Goal: Transaction & Acquisition: Purchase product/service

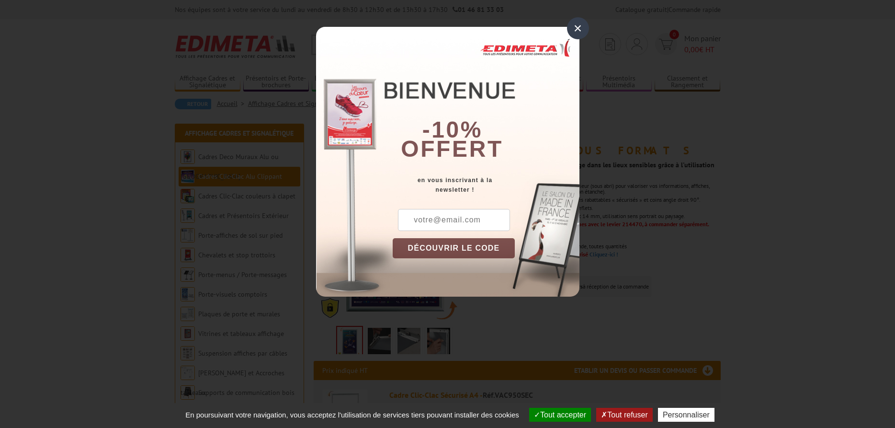
click at [579, 26] on div "×" at bounding box center [578, 28] width 22 height 22
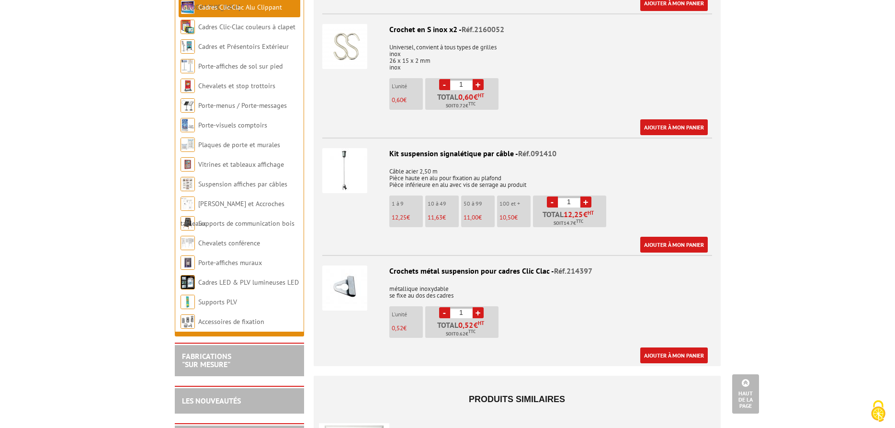
scroll to position [1661, 0]
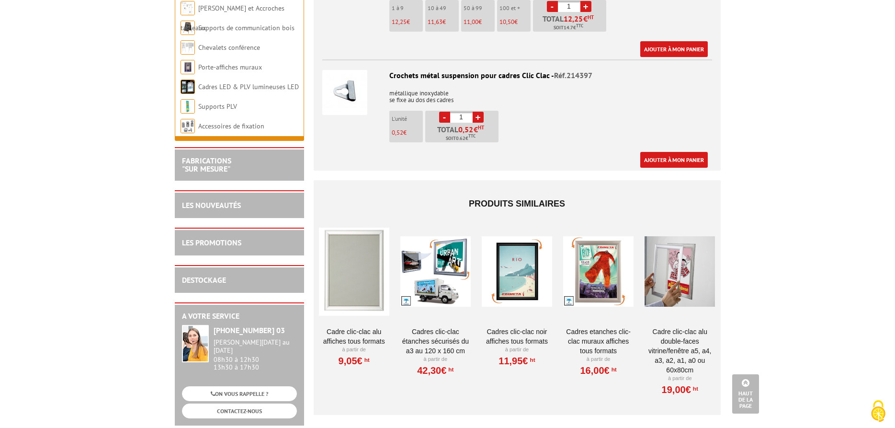
click at [508, 332] on link "Cadres clic-clac noir affiches tous formats" at bounding box center [517, 336] width 70 height 19
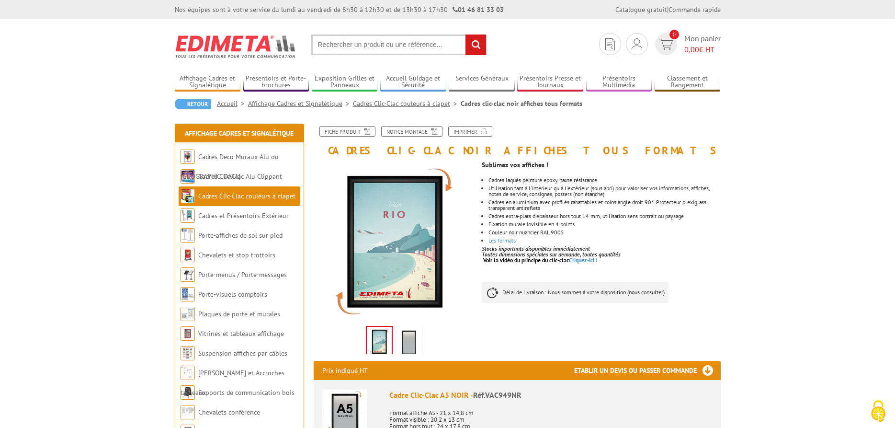
click at [410, 334] on img at bounding box center [409, 343] width 23 height 30
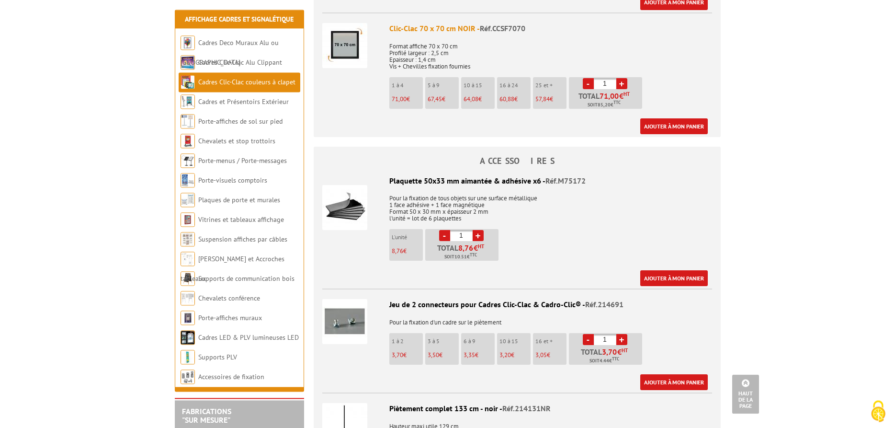
scroll to position [2101, 0]
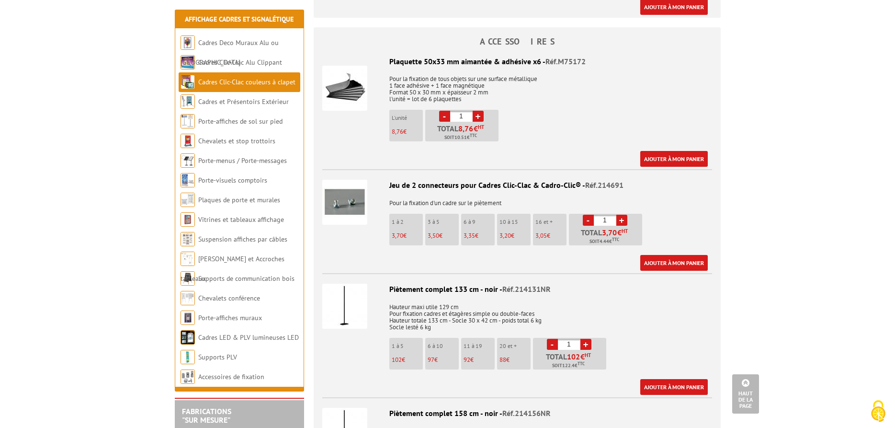
drag, startPoint x: 438, startPoint y: 186, endPoint x: 514, endPoint y: 184, distance: 75.7
click at [514, 184] on div "Jeu de 2 connecteurs pour Cadres Clic-Clac & Cadro-Clic® - Réf.214691" at bounding box center [517, 185] width 390 height 11
click at [540, 189] on div "Jeu de 2 connecteurs pour Cadres Clic-Clac & Cadro-Clic® - Réf.214691" at bounding box center [517, 185] width 390 height 11
drag, startPoint x: 507, startPoint y: 200, endPoint x: 493, endPoint y: 205, distance: 14.7
click at [493, 205] on p "Pour la fixation d'un cadre sur le piètement" at bounding box center [517, 199] width 390 height 13
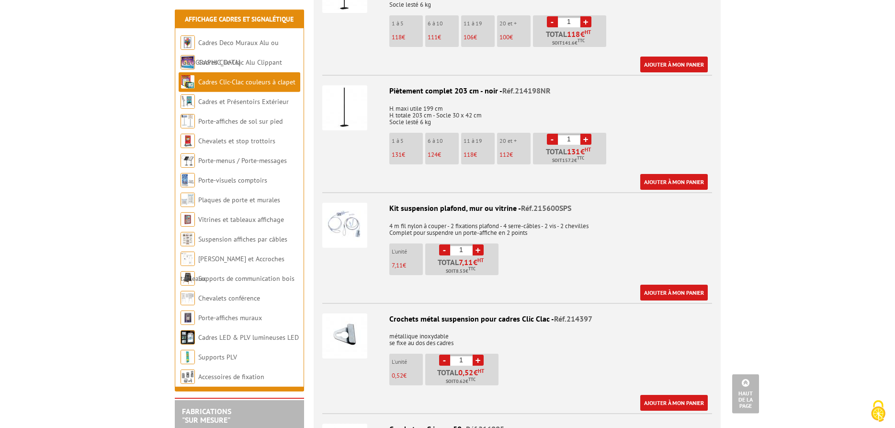
scroll to position [2736, 0]
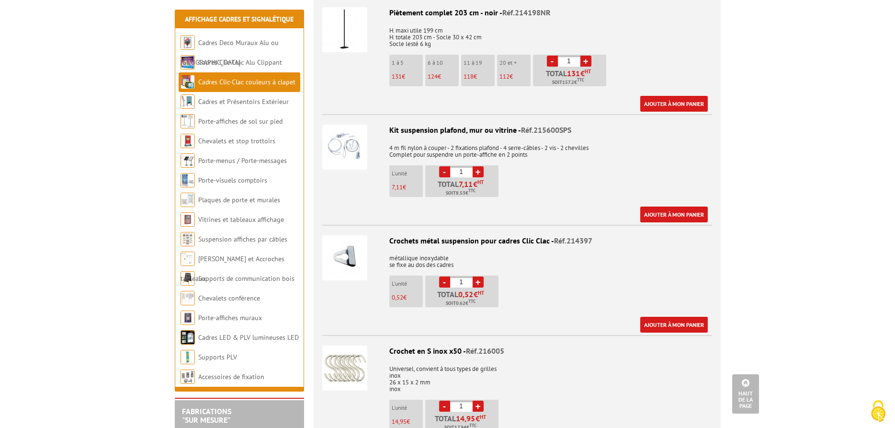
drag, startPoint x: 475, startPoint y: 264, endPoint x: 389, endPoint y: 257, distance: 86.0
click at [389, 257] on p "métallique inoxydable se fixe au dos des cadres" at bounding box center [517, 258] width 390 height 20
click at [340, 254] on img at bounding box center [344, 257] width 45 height 45
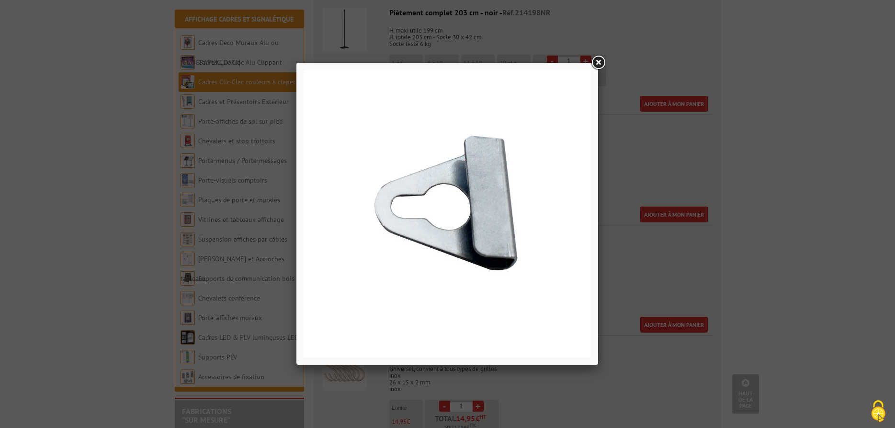
click at [597, 60] on link at bounding box center [598, 62] width 17 height 17
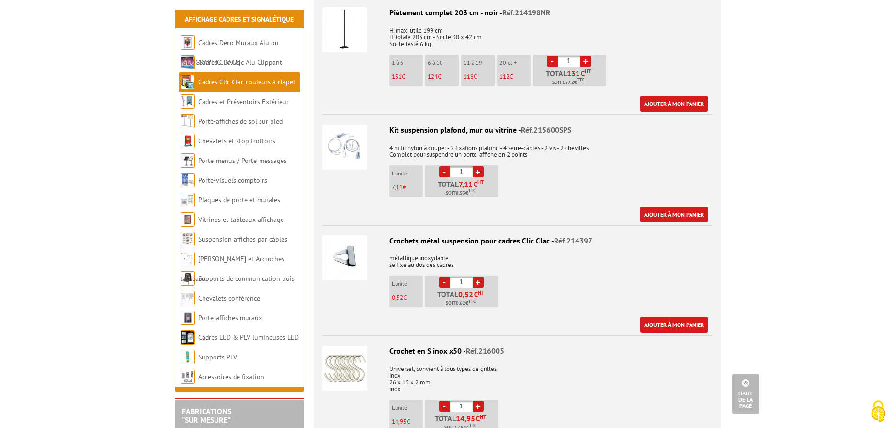
click at [449, 263] on p "métallique inoxydable se fixe au dos des cadres" at bounding box center [517, 258] width 390 height 20
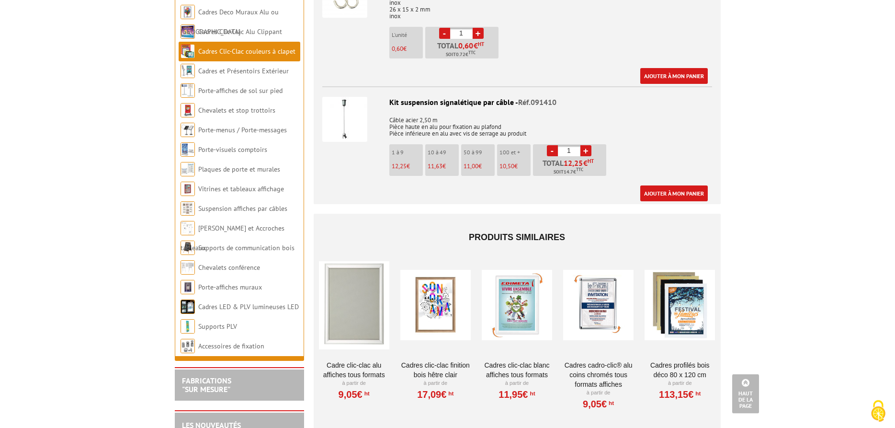
scroll to position [3225, 0]
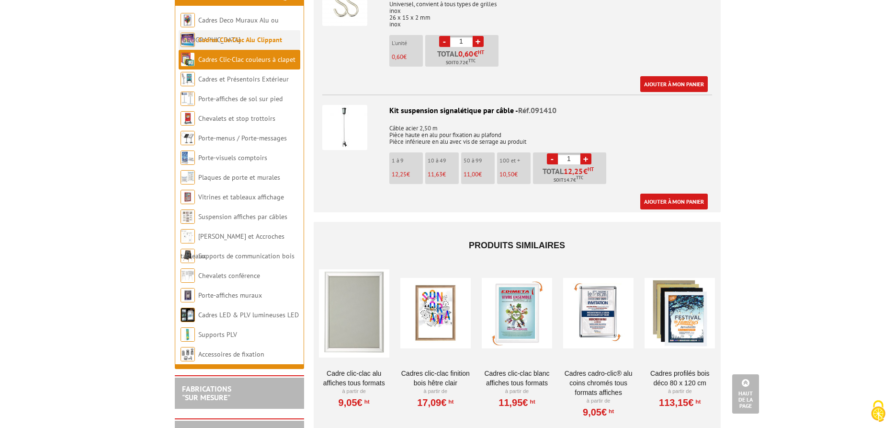
click at [271, 44] on link "Cadres Clic-Clac Alu Clippant" at bounding box center [240, 39] width 84 height 9
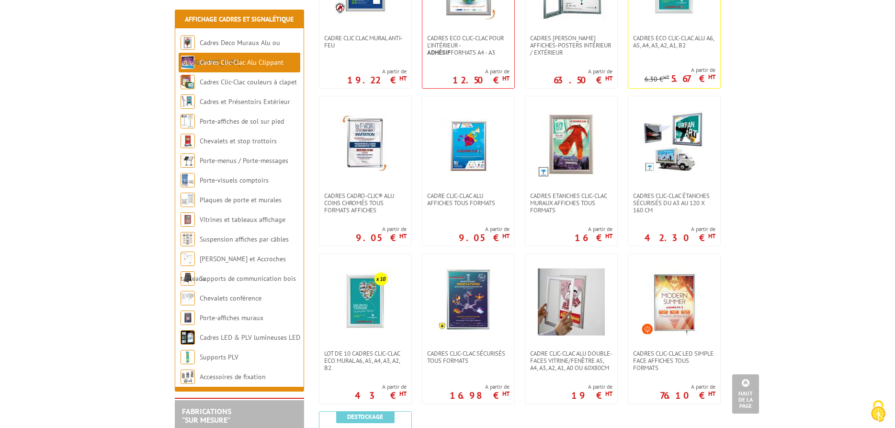
scroll to position [342, 0]
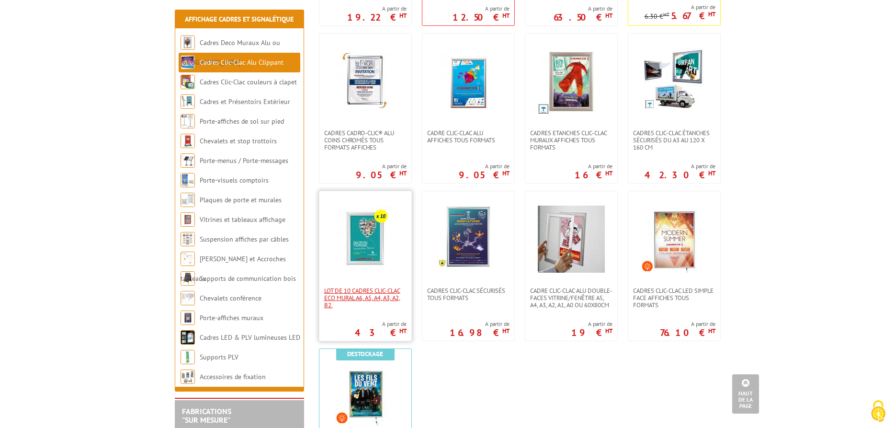
click at [379, 287] on span "Lot de 10 cadres Clic-Clac Eco mural A6, A5, A4, A3, A2, B2." at bounding box center [365, 298] width 82 height 22
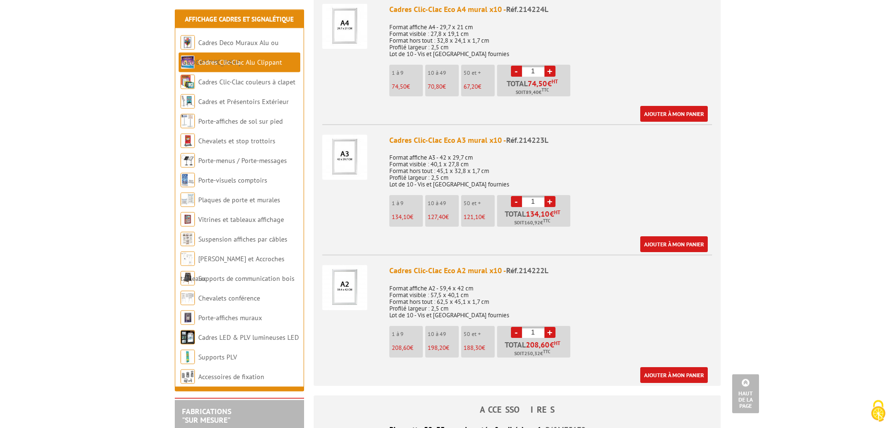
scroll to position [684, 0]
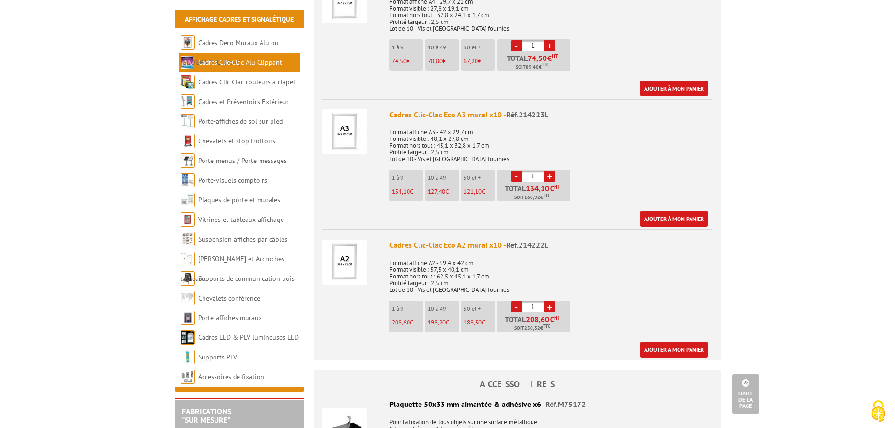
click at [348, 241] on img at bounding box center [344, 262] width 45 height 45
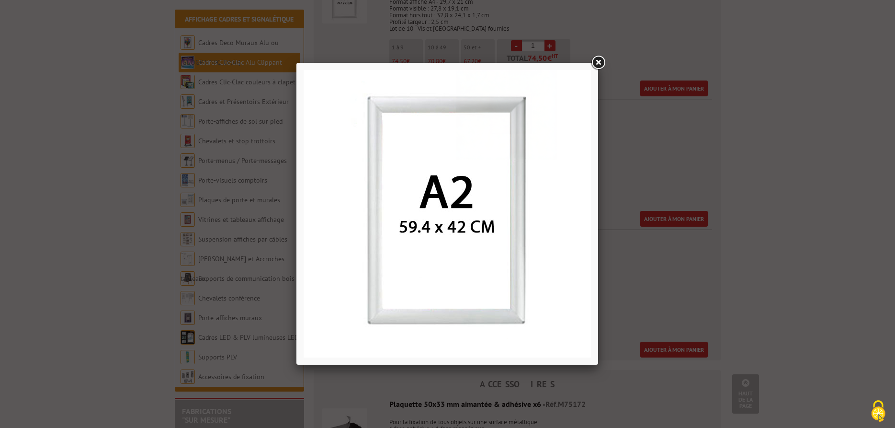
click at [601, 58] on link at bounding box center [598, 62] width 17 height 17
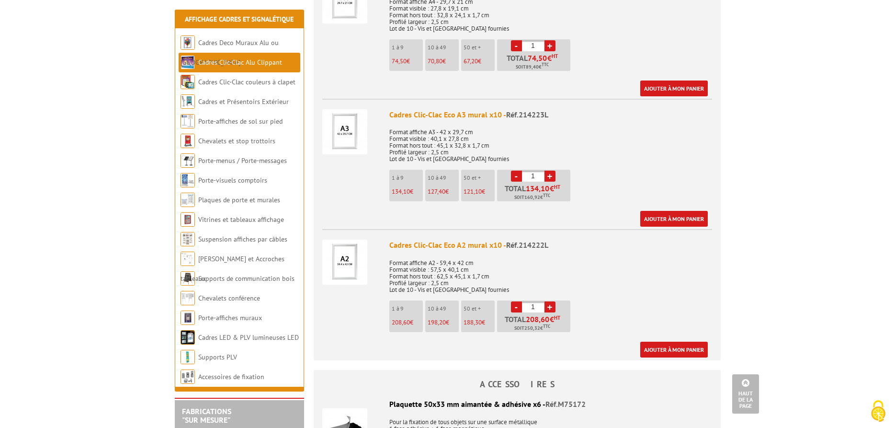
click at [509, 240] on span "Réf.214222L" at bounding box center [527, 245] width 42 height 10
click at [339, 251] on img at bounding box center [344, 262] width 45 height 45
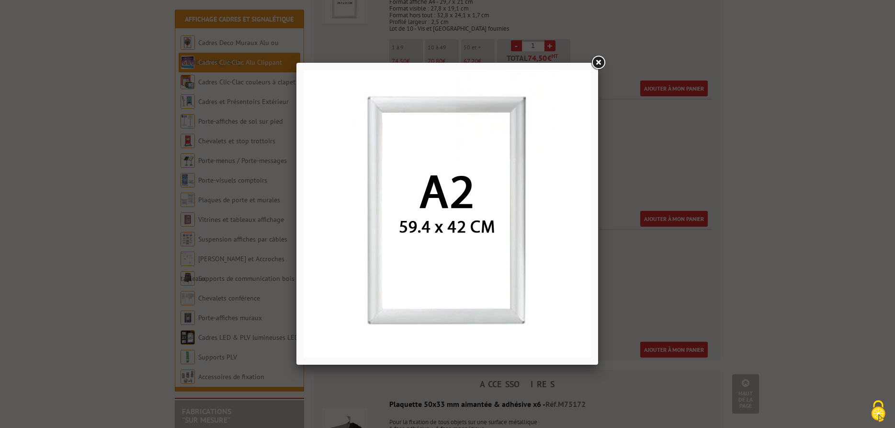
click at [599, 61] on link at bounding box center [598, 62] width 17 height 17
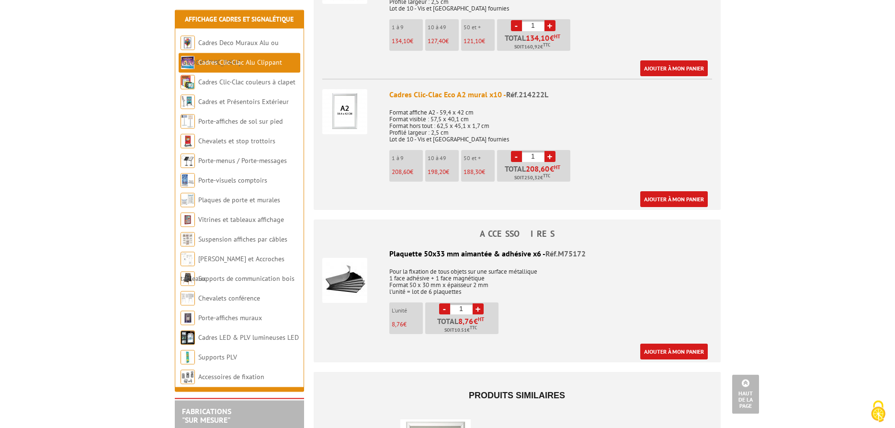
scroll to position [782, 0]
